Goal: Task Accomplishment & Management: Use online tool/utility

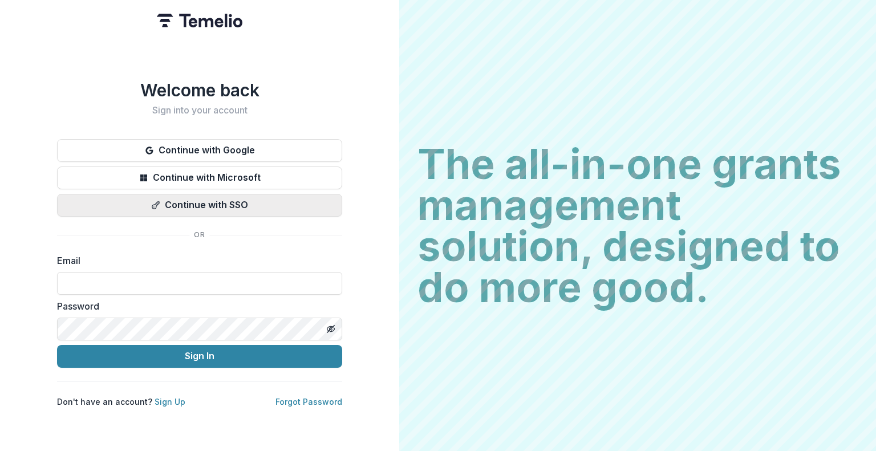
click at [197, 206] on button "Continue with SSO" at bounding box center [199, 205] width 285 height 23
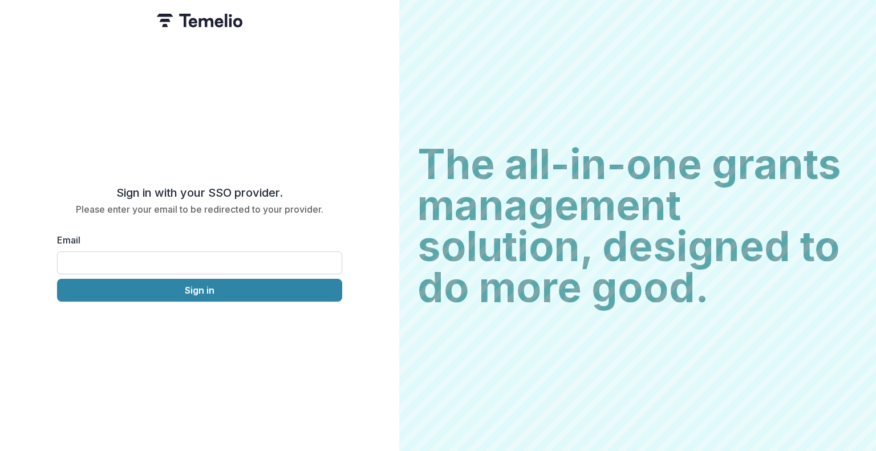
click at [185, 257] on input "Email" at bounding box center [199, 263] width 285 height 23
type input "**********"
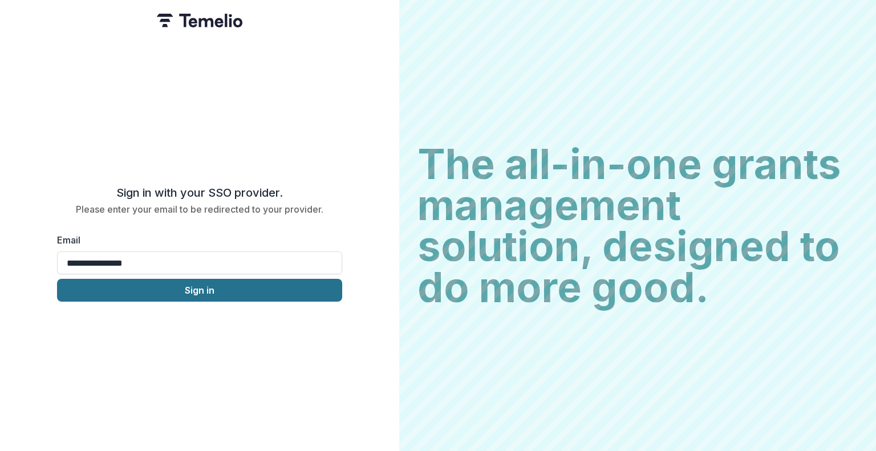
click at [177, 290] on button "Sign in" at bounding box center [199, 290] width 285 height 23
